Goal: Information Seeking & Learning: Find specific fact

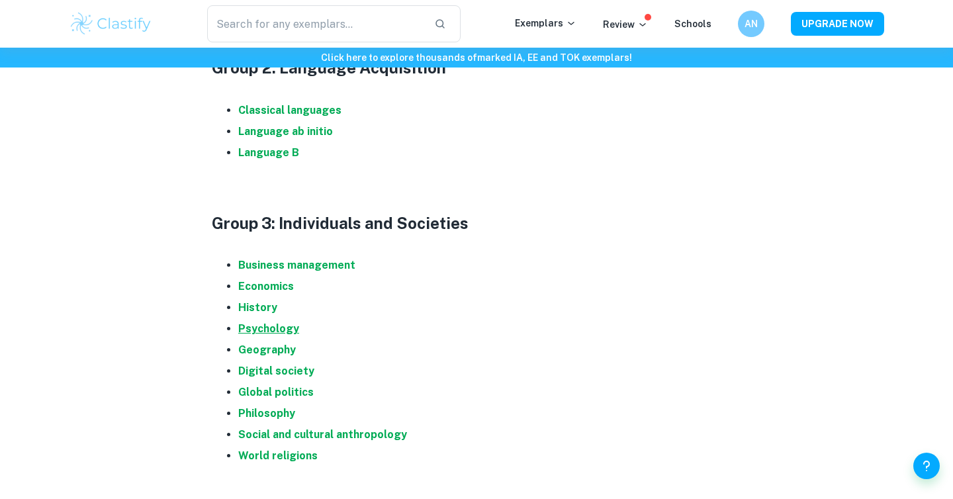
scroll to position [914, 0]
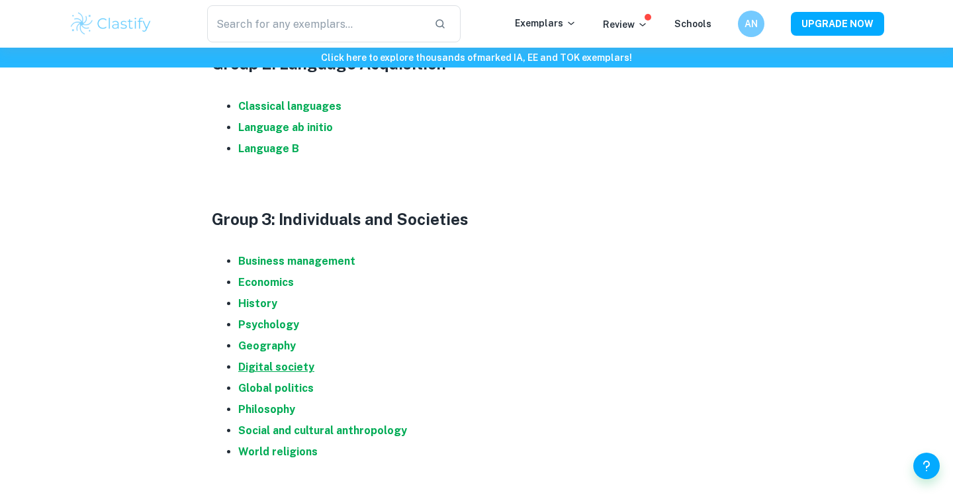
click at [267, 367] on strong "Digital society" at bounding box center [276, 367] width 76 height 13
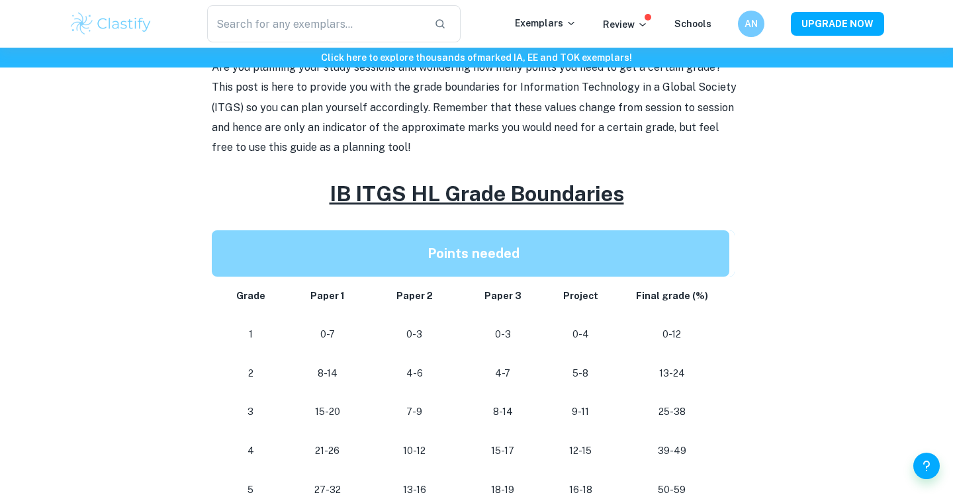
scroll to position [602, 0]
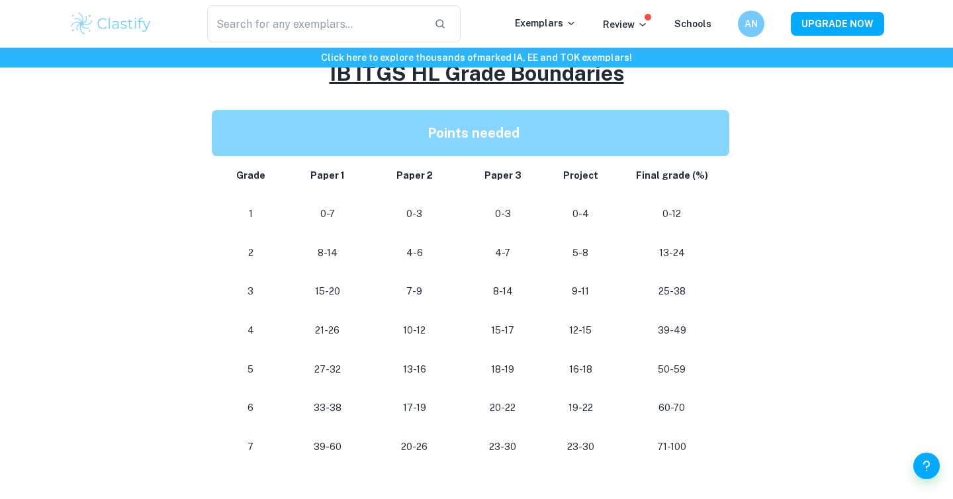
click at [500, 372] on p "18-19" at bounding box center [503, 370] width 68 height 18
